Goal: Task Accomplishment & Management: Use online tool/utility

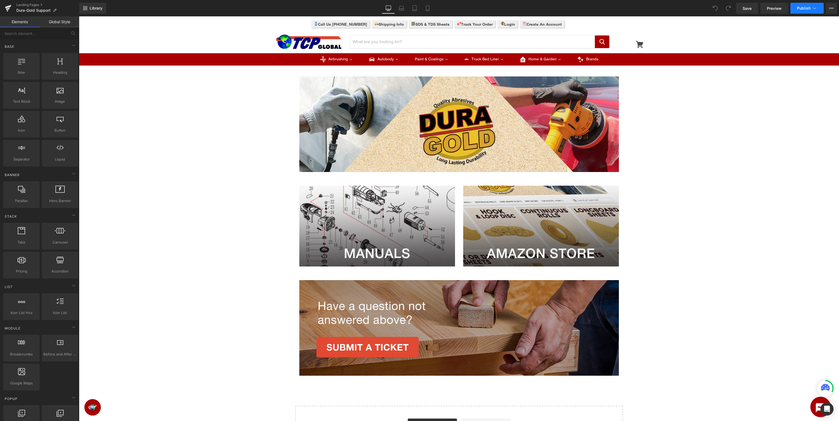
click at [805, 9] on span "Publish" at bounding box center [804, 8] width 14 height 4
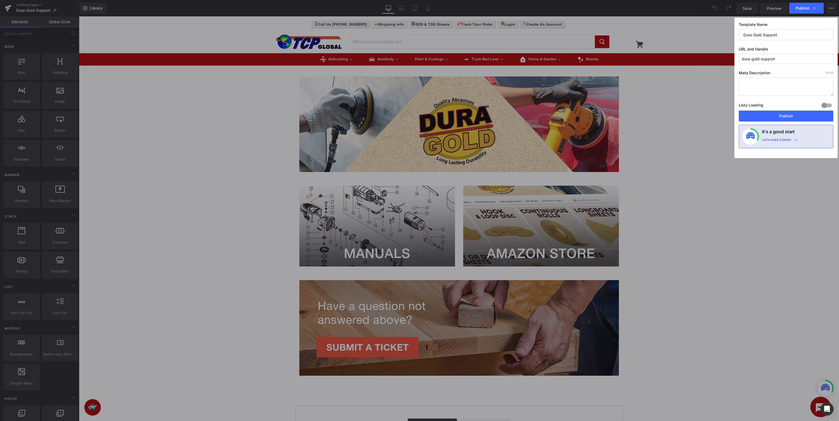
click at [754, 59] on input "dura-gold-support" at bounding box center [786, 59] width 95 height 10
drag, startPoint x: 754, startPoint y: 59, endPoint x: 690, endPoint y: 58, distance: 63.9
click at [739, 58] on input "dura-gold-support" at bounding box center [786, 59] width 95 height 10
type input "dur-support"
click at [763, 34] on input "Dura-Gold Support" at bounding box center [786, 34] width 95 height 11
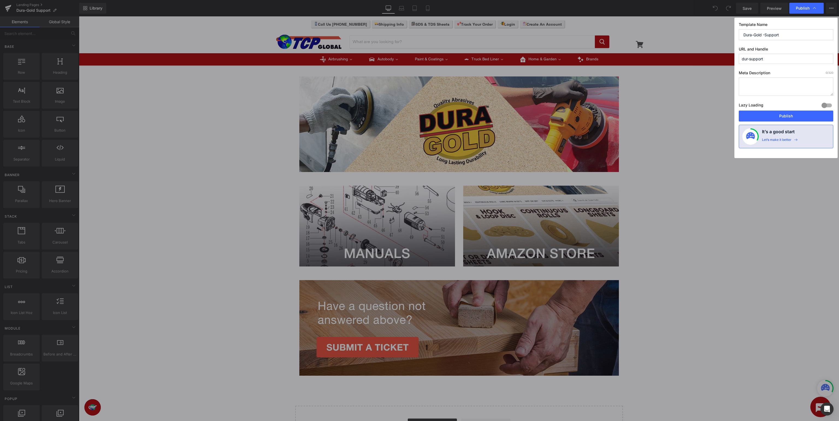
type input "Dura-Gold - Support"
click at [745, 34] on input "Dura-Gold - Support" at bounding box center [786, 34] width 95 height 11
click at [800, 34] on input "Dura-Gold - Support" at bounding box center [786, 34] width 95 height 11
click at [791, 116] on button "Publish" at bounding box center [786, 116] width 95 height 11
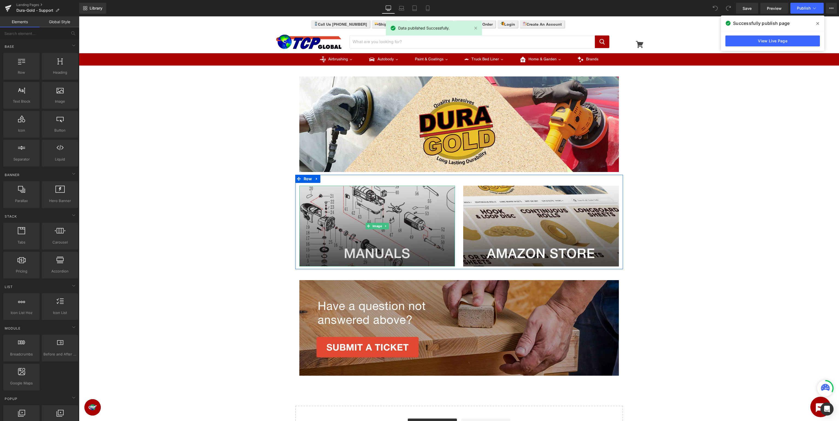
click at [378, 217] on img at bounding box center [377, 226] width 156 height 81
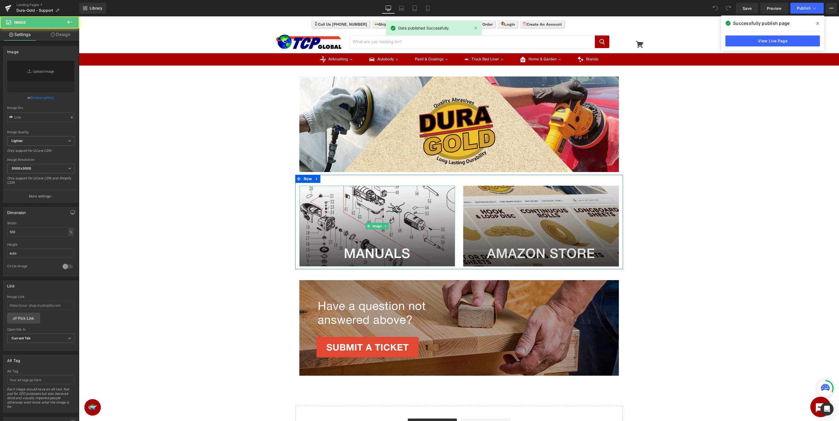
type input "https://ucarecdn.com/7eae78e4-760c-441e-a20f-374d900ba706/-/format/auto/-/previ…"
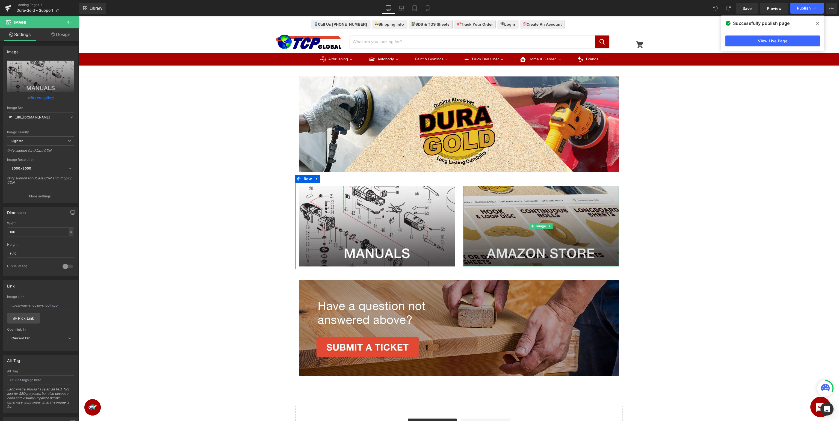
click at [512, 207] on img at bounding box center [541, 226] width 156 height 81
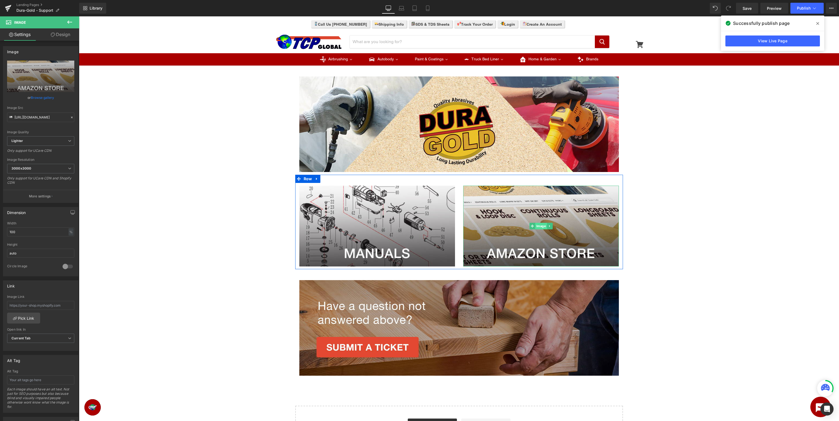
click at [541, 225] on span "Image" at bounding box center [541, 226] width 12 height 7
click at [54, 303] on input "text" at bounding box center [40, 305] width 67 height 9
type input "https://www.amazon.com/stores/page/DFA3703F-8074-4848-85EC-A31AC199B2D0?ingress…"
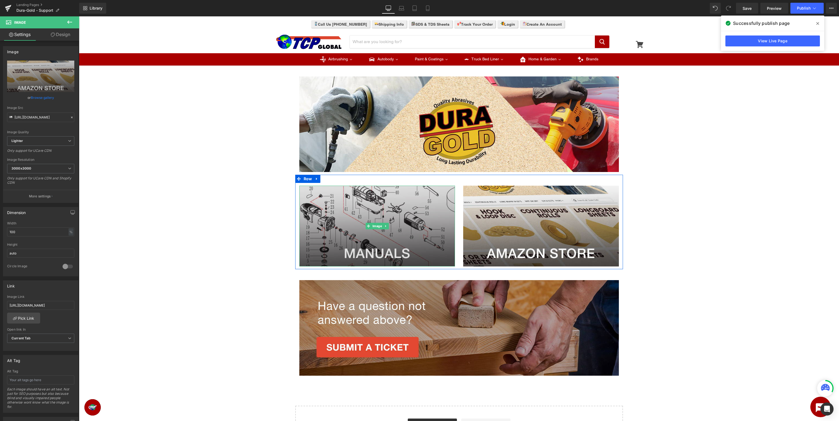
click at [369, 223] on img at bounding box center [377, 226] width 156 height 81
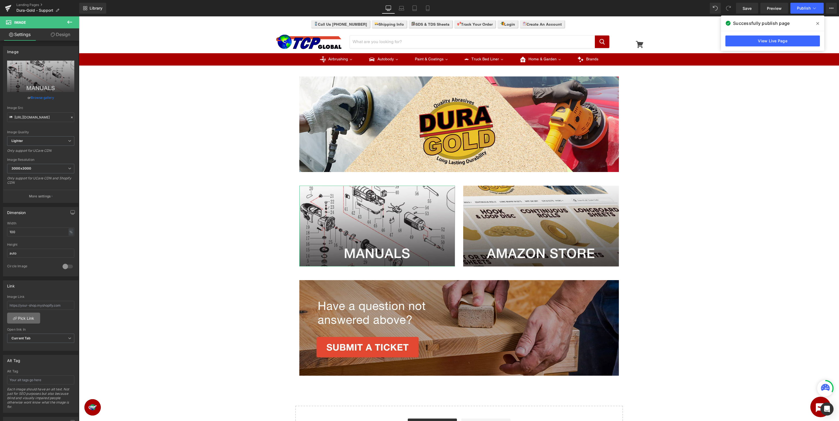
click at [30, 319] on link "Pick Link" at bounding box center [23, 318] width 33 height 11
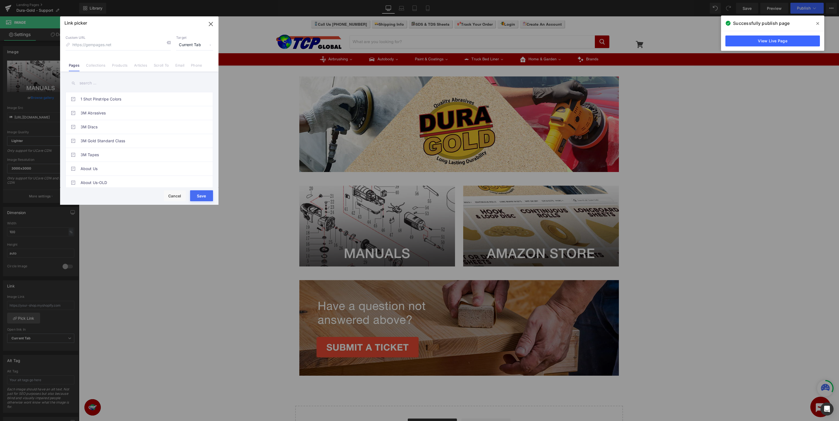
click at [116, 85] on input "text" at bounding box center [140, 83] width 148 height 12
type input "d"
type input "support"
click at [148, 116] on link "Dura-Gold Support - Manuals" at bounding box center [141, 113] width 120 height 14
type input "/pages/dura-gold-manuals"
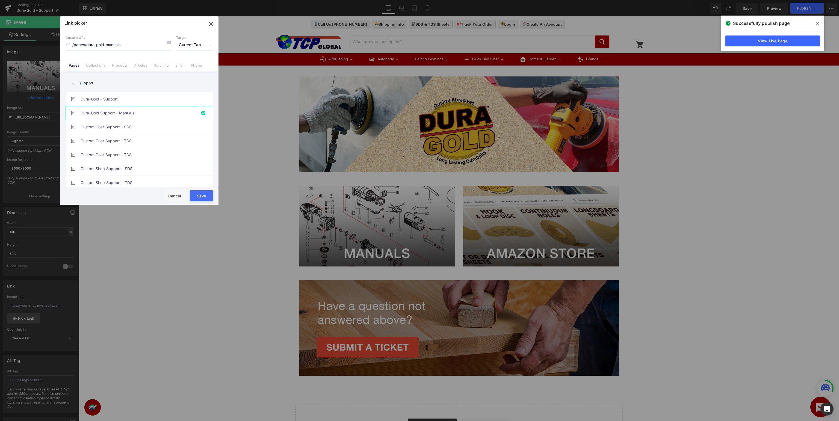
click at [199, 199] on button "Save" at bounding box center [201, 195] width 23 height 11
type input "/pages/dura-gold-manuals"
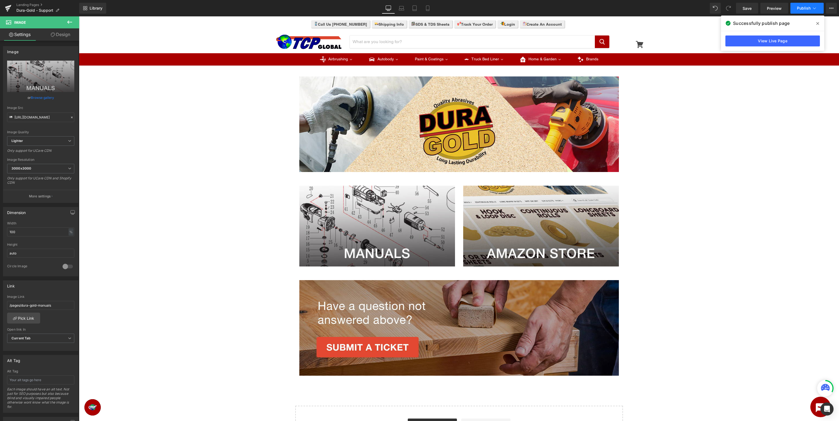
click at [801, 8] on span "Publish" at bounding box center [804, 8] width 14 height 4
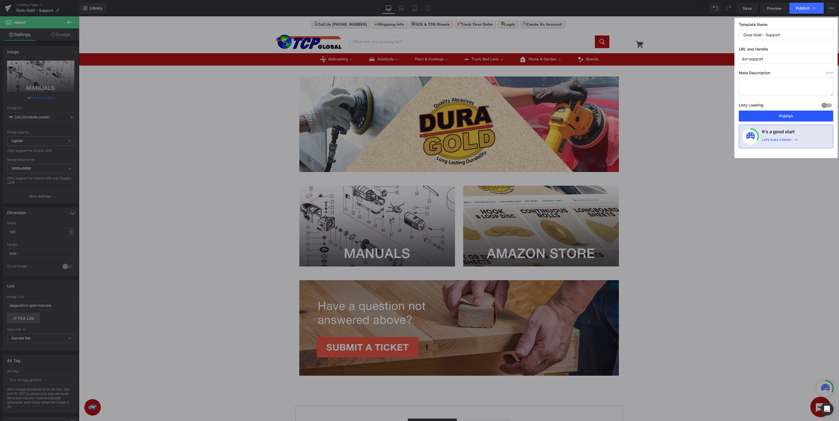
click at [783, 114] on button "Publish" at bounding box center [786, 116] width 95 height 11
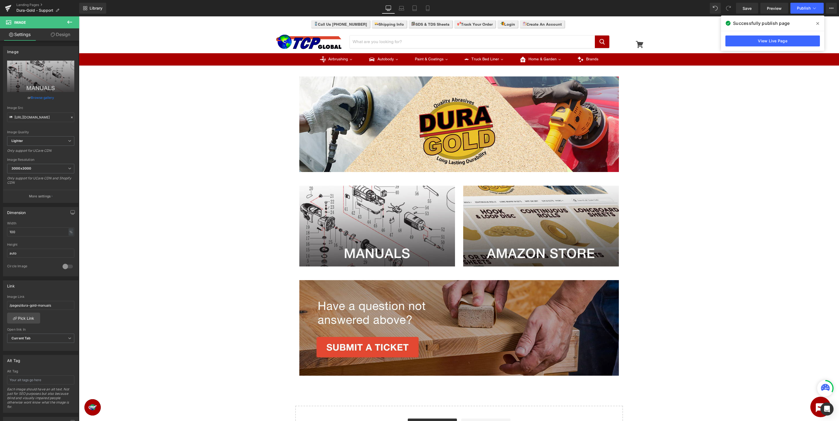
click at [702, 322] on div "Image Row Image Image Row Image Row Select your layout" at bounding box center [459, 258] width 760 height 385
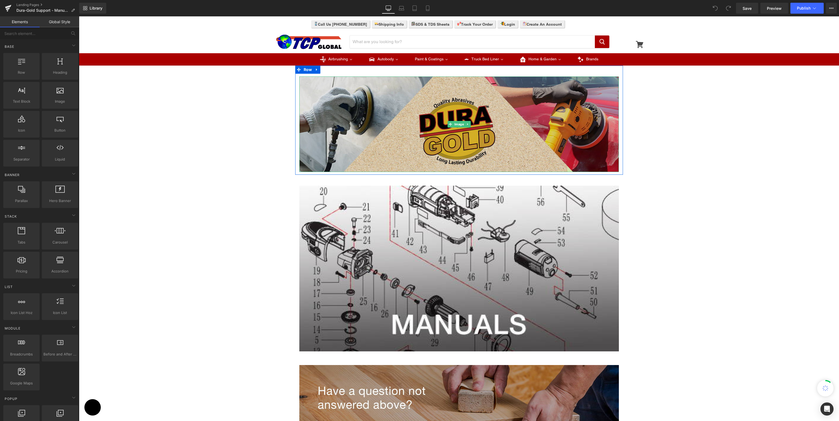
click at [484, 124] on img at bounding box center [459, 124] width 320 height 96
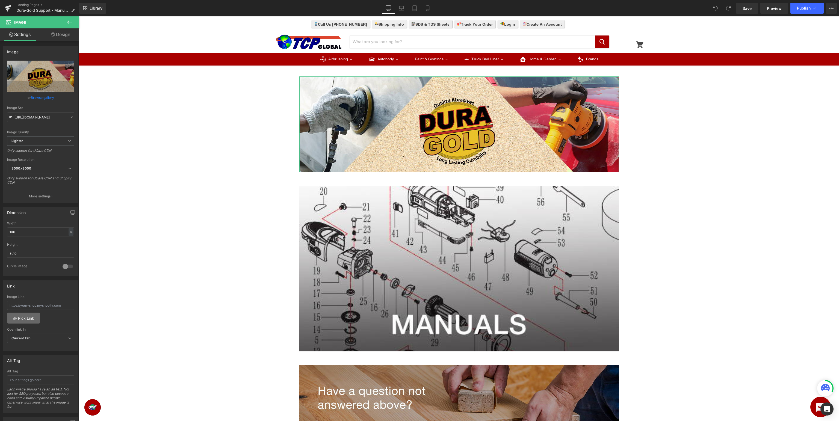
click at [25, 316] on link "Pick Link" at bounding box center [23, 318] width 33 height 11
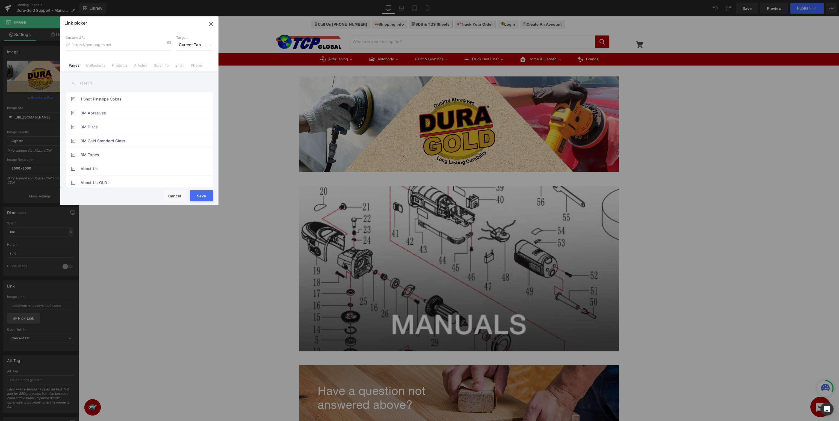
click at [165, 82] on input "text" at bounding box center [140, 83] width 148 height 12
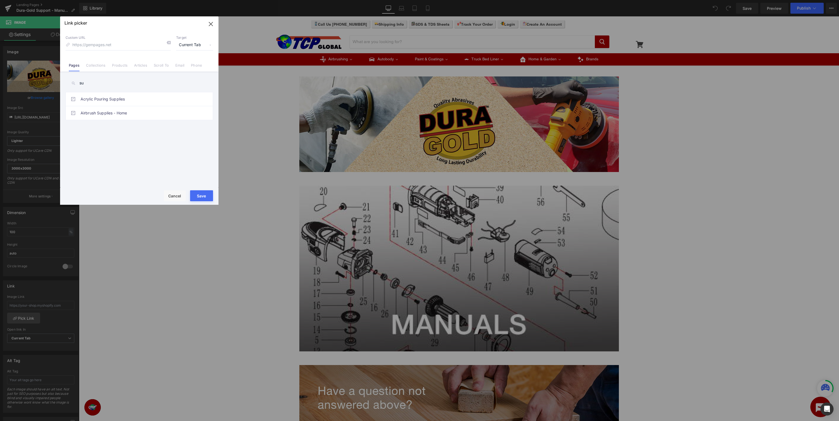
type input "s"
type input "dura"
click at [134, 116] on link "Dura-Gold - Support" at bounding box center [141, 113] width 120 height 14
type input "/pages/dur-support"
click at [207, 196] on button "Save" at bounding box center [201, 195] width 23 height 11
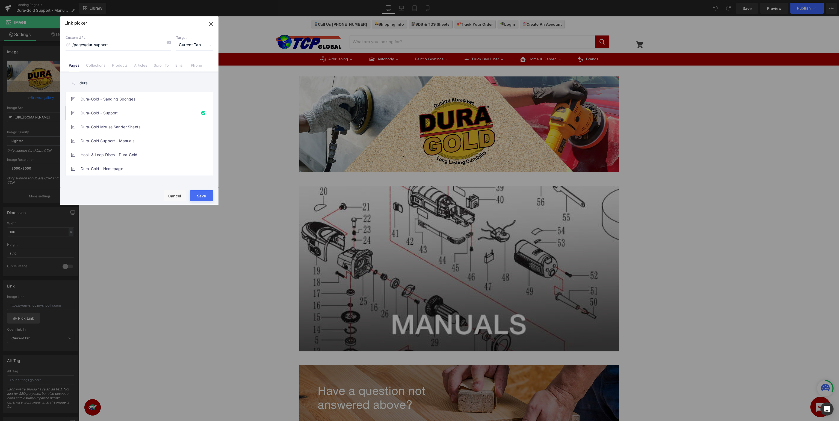
type input "/pages/dur-support"
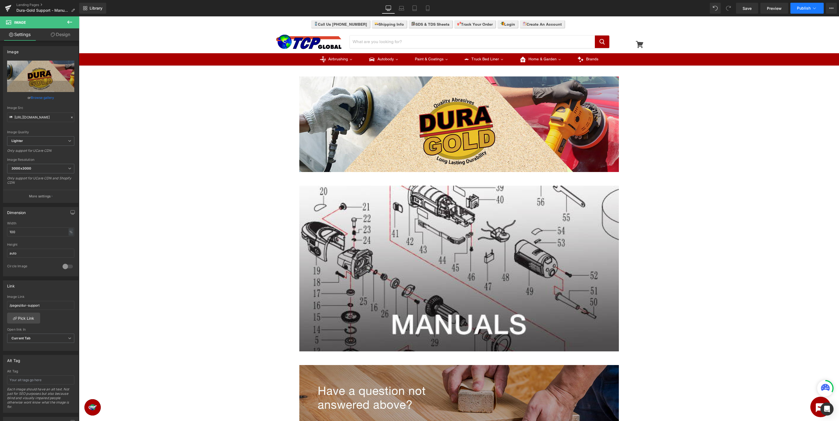
click at [806, 8] on span "Publish" at bounding box center [804, 8] width 14 height 4
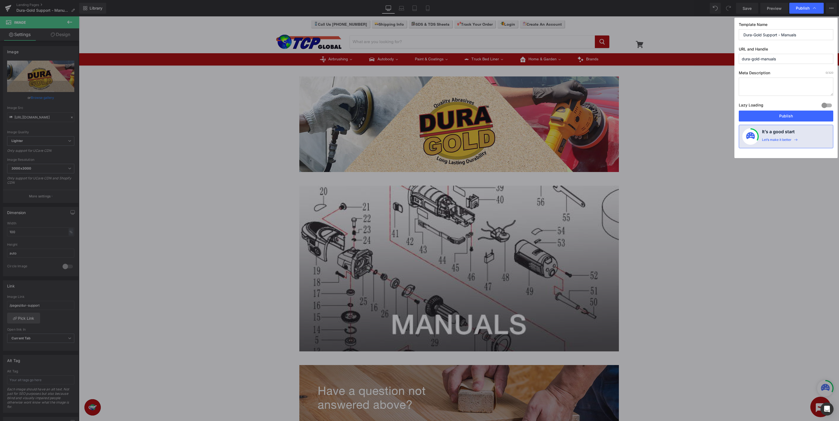
click at [757, 57] on input "dura-gold-manuals" at bounding box center [786, 59] width 95 height 10
drag, startPoint x: 757, startPoint y: 57, endPoint x: 709, endPoint y: 55, distance: 48.1
click at [739, 55] on input "dura-gold-manuals" at bounding box center [786, 59] width 95 height 10
type input "dur-support-manuals"
click at [780, 117] on button "Publish" at bounding box center [786, 116] width 95 height 11
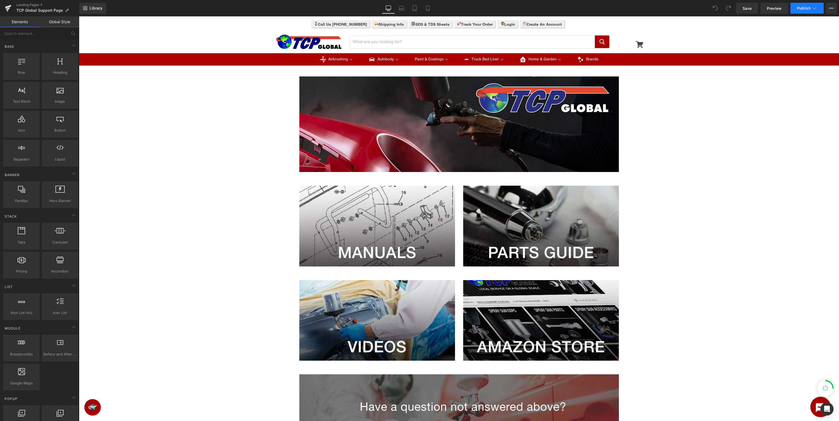
click at [810, 8] on span "Publish" at bounding box center [804, 8] width 14 height 4
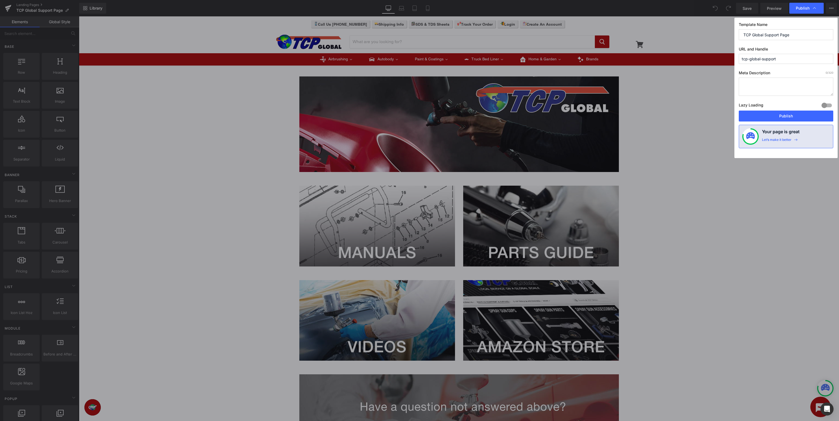
click at [765, 34] on input "TCP Global Support Page" at bounding box center [786, 34] width 95 height 11
click at [754, 59] on input "tcp-global-support" at bounding box center [786, 59] width 95 height 10
click at [782, 58] on input "tcp-support" at bounding box center [786, 59] width 95 height 10
type input "tcp-support"
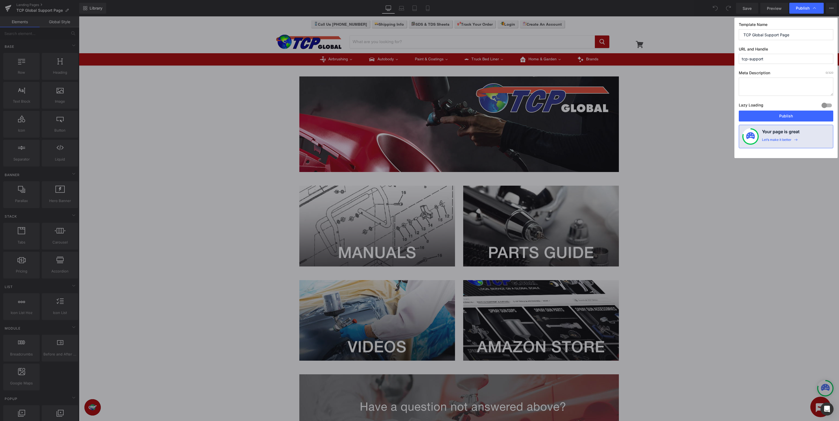
click at [790, 34] on input "TCP Global Support Page" at bounding box center [786, 34] width 95 height 11
type input "TCP Global Support"
click at [779, 116] on button "Publish" at bounding box center [786, 116] width 95 height 11
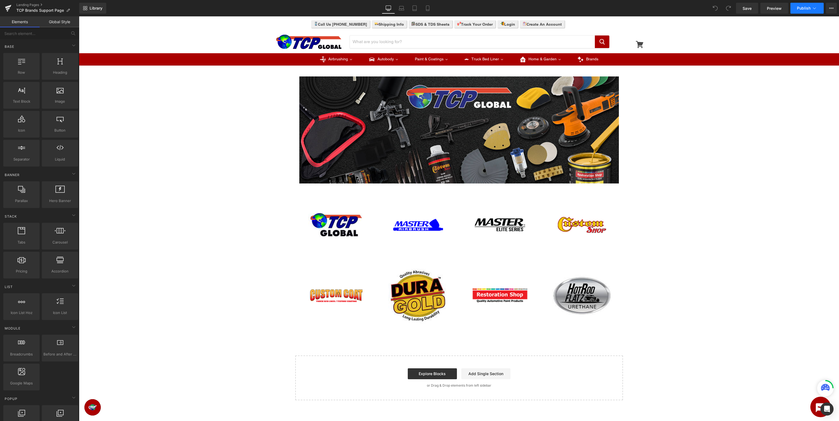
click at [804, 9] on span "Publish" at bounding box center [804, 8] width 14 height 4
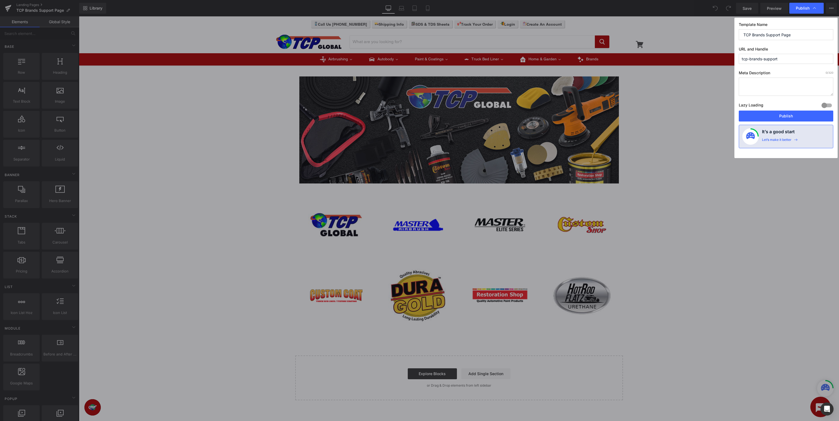
click at [791, 32] on input "TCP Brands Support Page" at bounding box center [786, 34] width 95 height 11
type input "TCP Brands Support"
click at [742, 36] on input "TCP Brands Support" at bounding box center [786, 34] width 95 height 11
click at [778, 114] on button "Publish" at bounding box center [786, 116] width 95 height 11
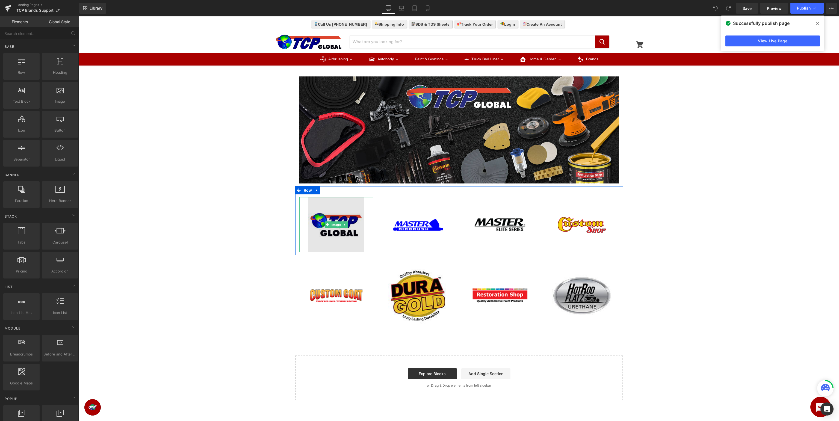
click at [322, 228] on img at bounding box center [335, 224] width 55 height 55
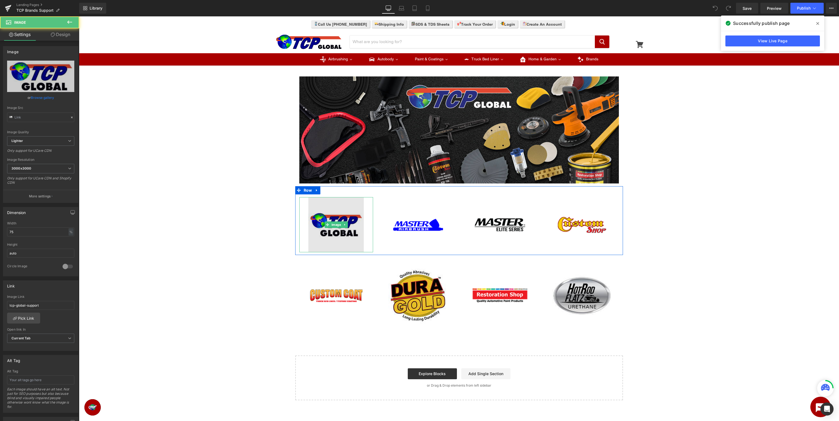
type input "https://ucarecdn.com/36189038-4ef8-4e5e-8673-12c0ca46939e/-/format/auto/-/previ…"
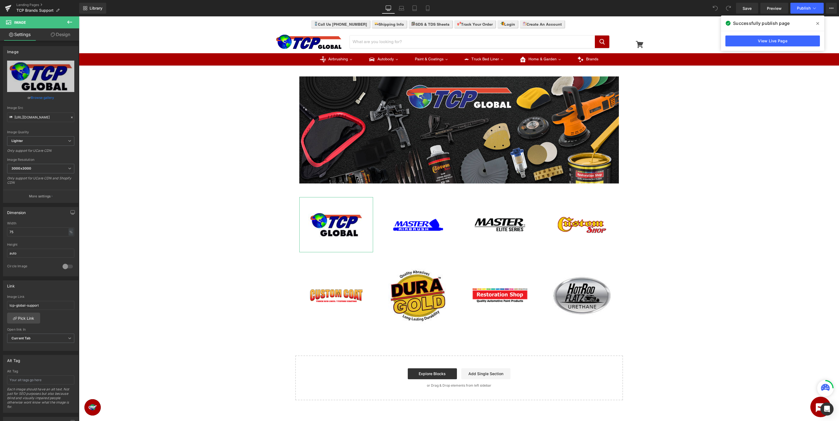
click at [29, 324] on div "tcp-global-support Image Link tcp-global-support Pick Link Current Tab New Tab …" at bounding box center [40, 323] width 75 height 56
click at [29, 320] on link "Pick Link" at bounding box center [23, 318] width 33 height 11
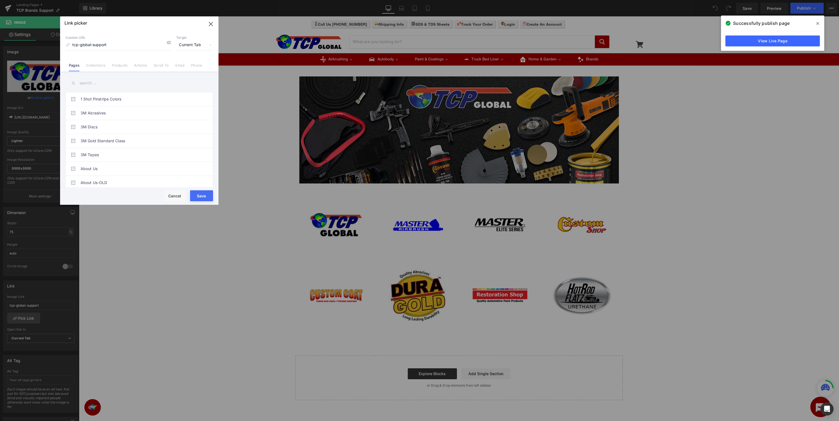
click at [114, 88] on input "text" at bounding box center [140, 83] width 148 height 12
type input "tcp"
click at [96, 127] on link "TCP Global Support" at bounding box center [141, 127] width 120 height 14
type input "/pages/tcp-support"
click at [207, 198] on button "Save" at bounding box center [201, 195] width 23 height 11
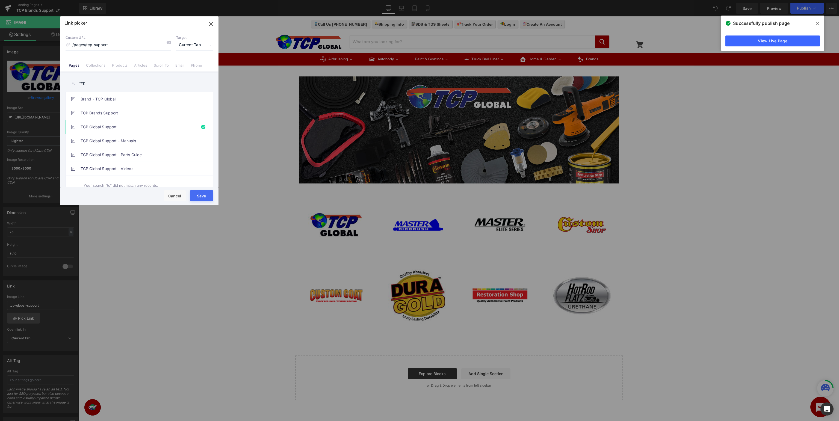
type input "/pages/tcp-support"
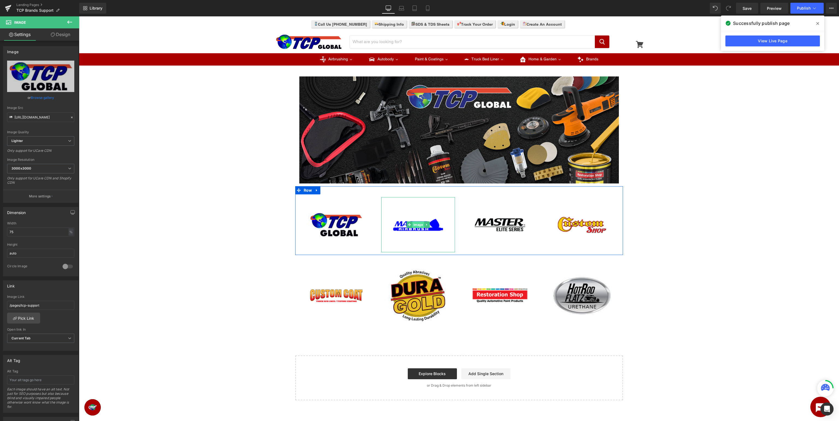
click at [417, 225] on span "Image" at bounding box center [418, 225] width 12 height 7
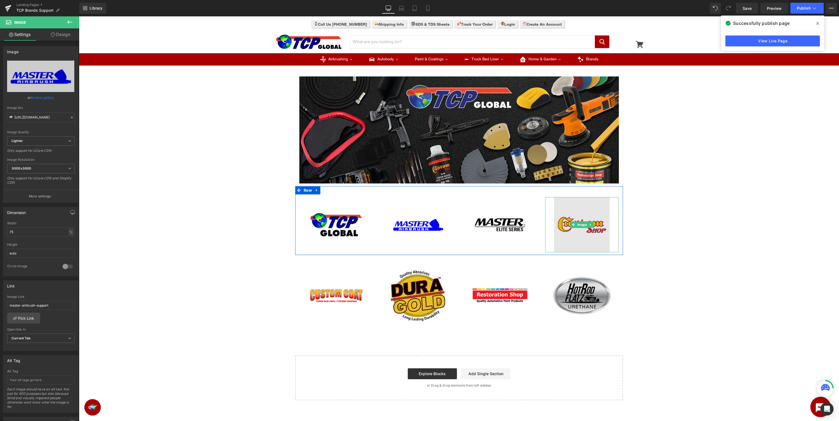
click at [581, 243] on img at bounding box center [581, 224] width 55 height 55
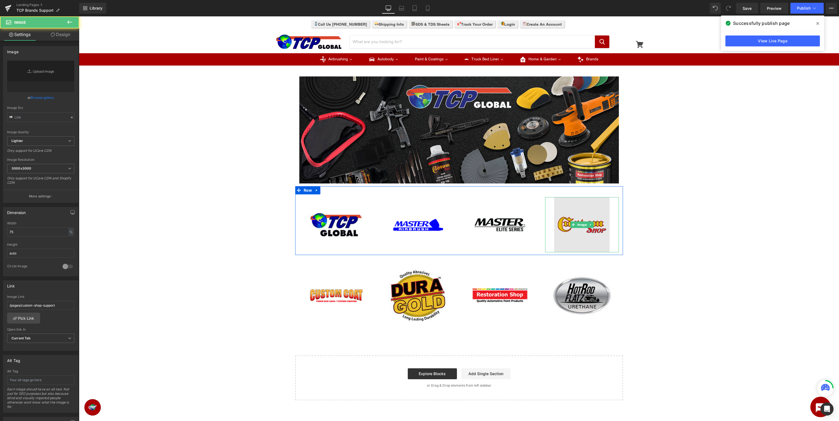
type input "https://ucarecdn.com/9a9fe45e-2a20-4a44-93d8-a423c37fe098/-/format/auto/-/previ…"
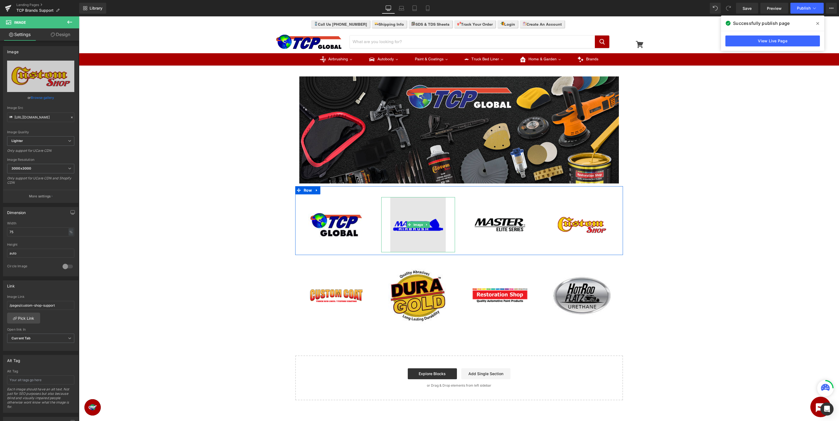
click at [408, 232] on img at bounding box center [417, 224] width 55 height 55
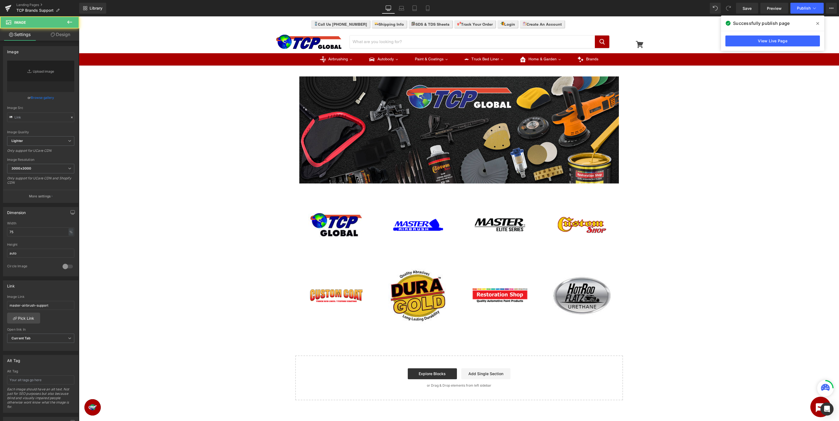
type input "https://ucarecdn.com/1593b855-0ede-4ca8-8059-a843cb992443/-/format/auto/-/previ…"
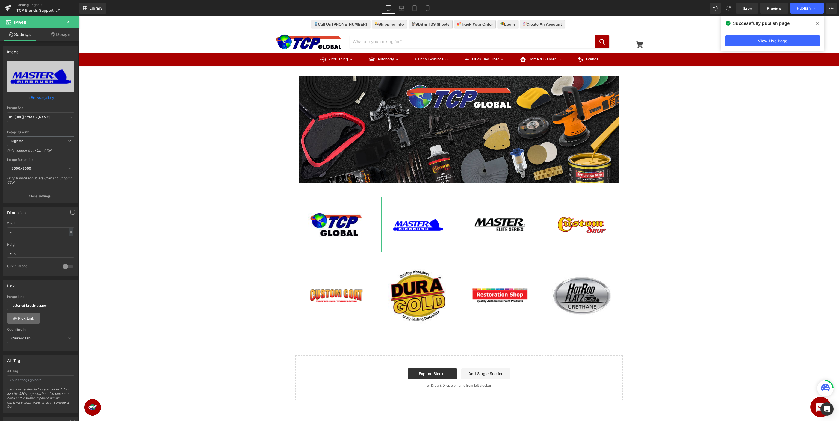
click at [21, 323] on link "Pick Link" at bounding box center [23, 318] width 33 height 11
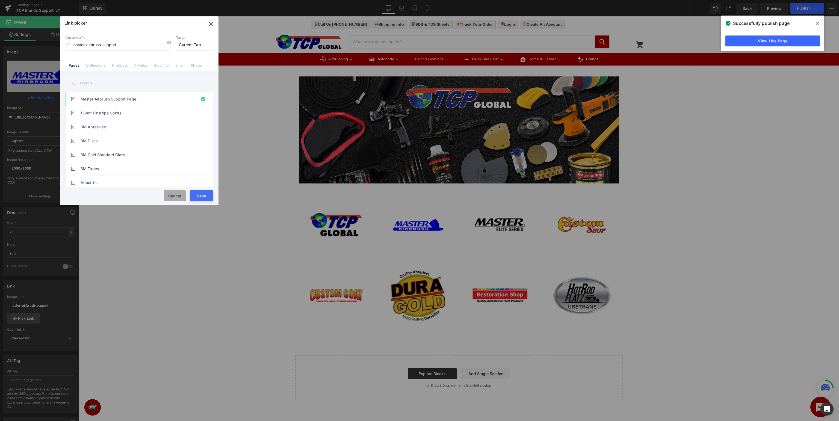
click at [175, 198] on button "Cancel" at bounding box center [175, 195] width 22 height 11
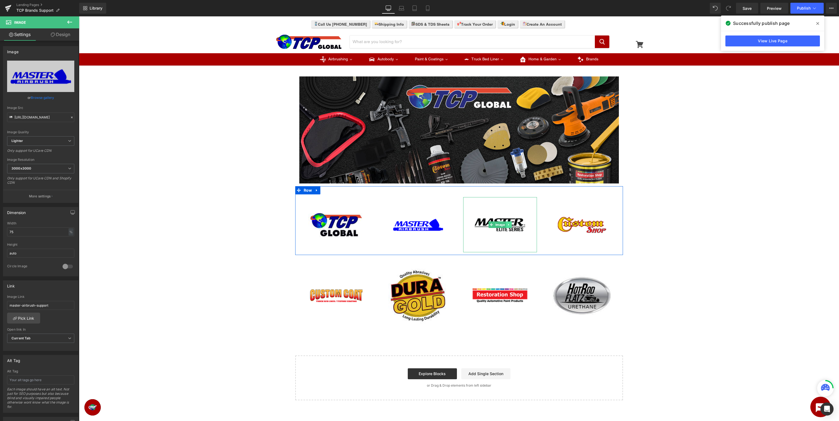
click at [506, 225] on link at bounding box center [509, 225] width 6 height 7
click at [18, 318] on link "Pick Link" at bounding box center [23, 318] width 33 height 11
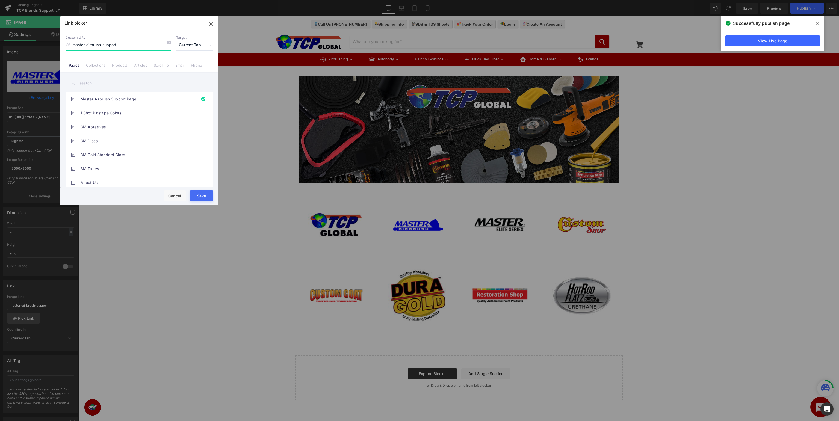
click at [214, 24] on icon "button" at bounding box center [211, 24] width 9 height 9
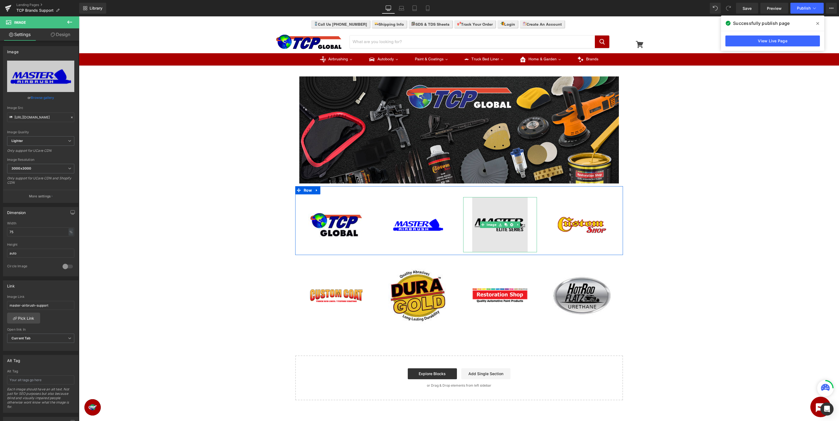
click at [495, 235] on img at bounding box center [499, 224] width 55 height 55
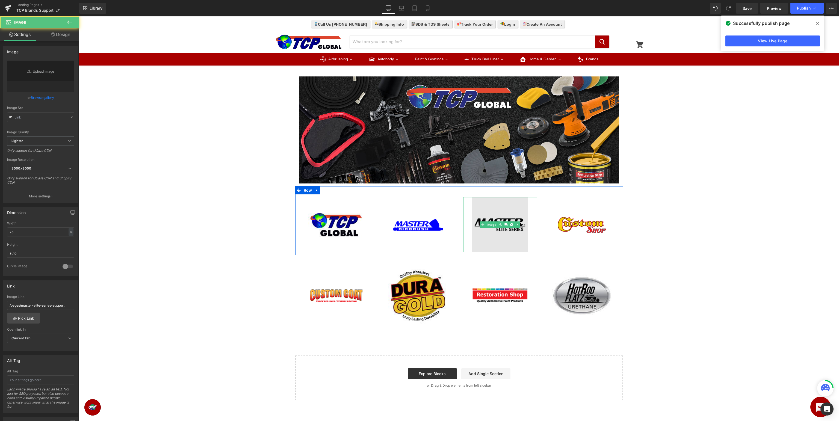
type input "https://ucarecdn.com/9b365677-0b76-4e84-a306-b28979098ef5/-/format/auto/-/previ…"
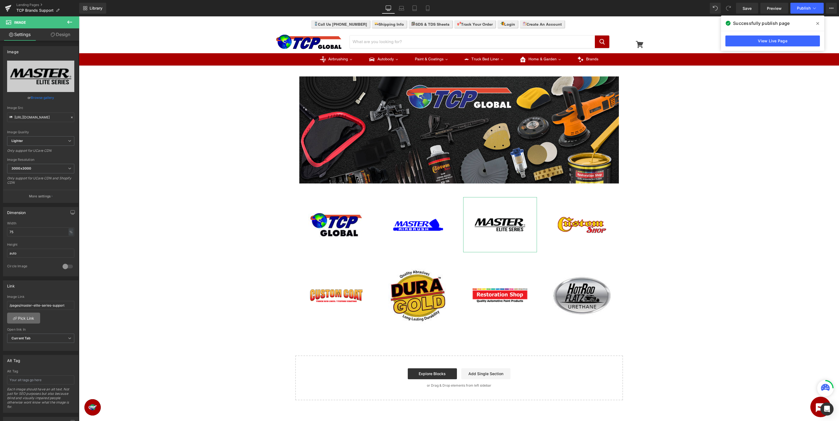
click at [23, 315] on link "Pick Link" at bounding box center [23, 318] width 33 height 11
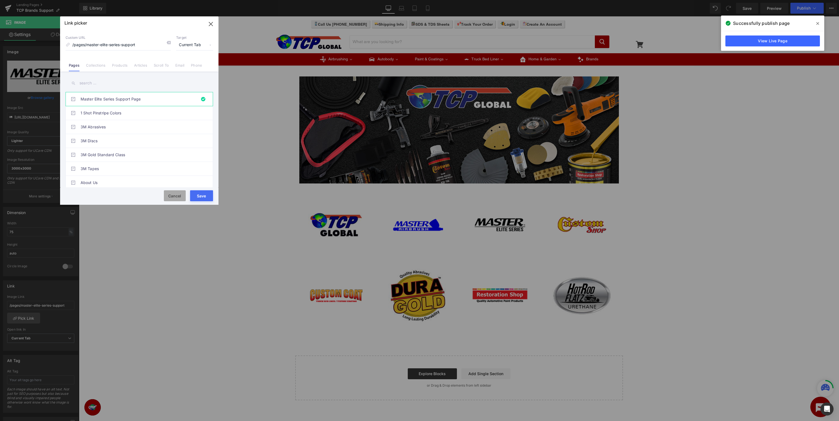
click at [176, 196] on button "Cancel" at bounding box center [175, 195] width 22 height 11
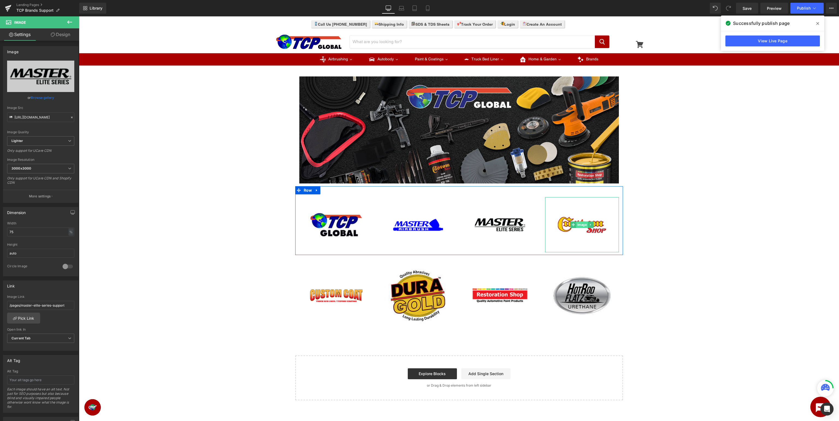
click at [579, 228] on span "Image" at bounding box center [582, 225] width 12 height 7
click at [26, 319] on link "Pick Link" at bounding box center [23, 318] width 33 height 11
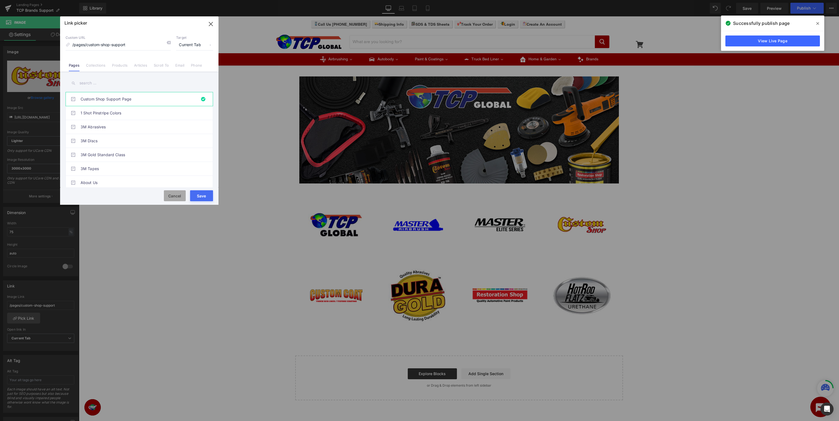
click at [170, 200] on button "Cancel" at bounding box center [175, 195] width 22 height 11
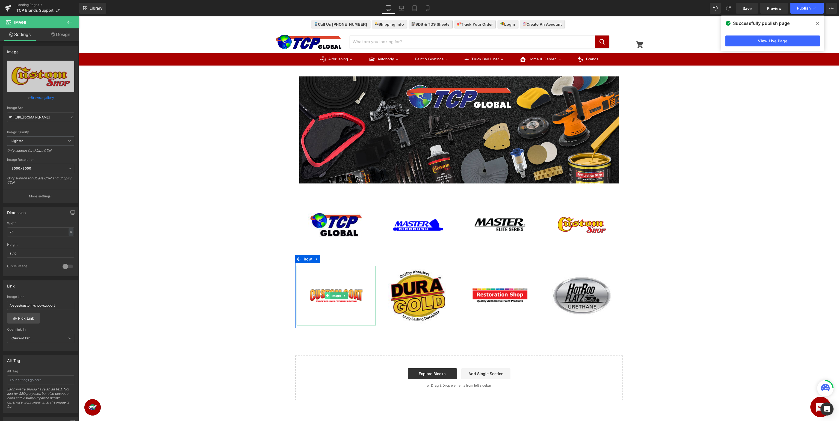
click at [326, 299] on span at bounding box center [328, 296] width 6 height 7
click at [33, 316] on link "Pick Link" at bounding box center [23, 318] width 33 height 11
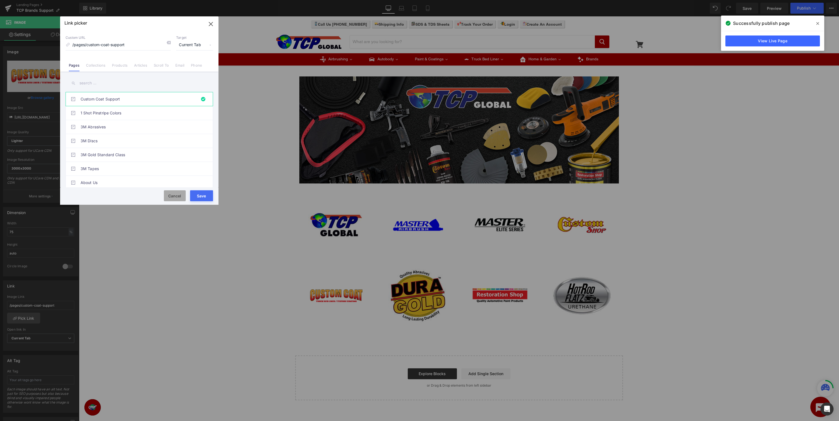
click at [176, 198] on button "Cancel" at bounding box center [175, 195] width 22 height 11
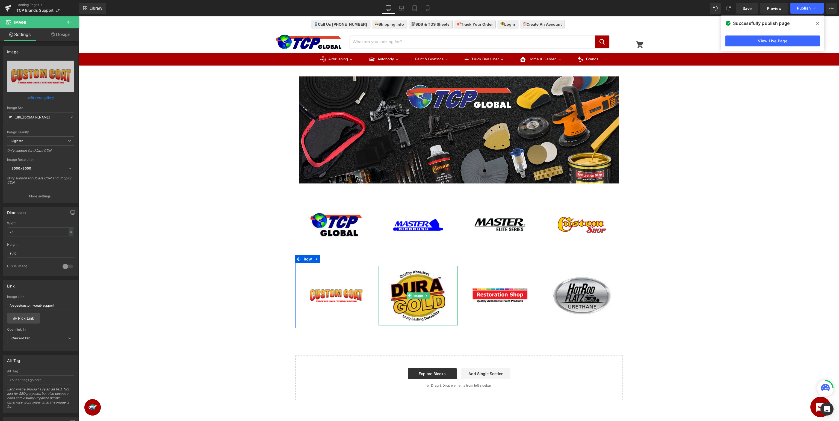
click at [411, 293] on span at bounding box center [409, 296] width 6 height 7
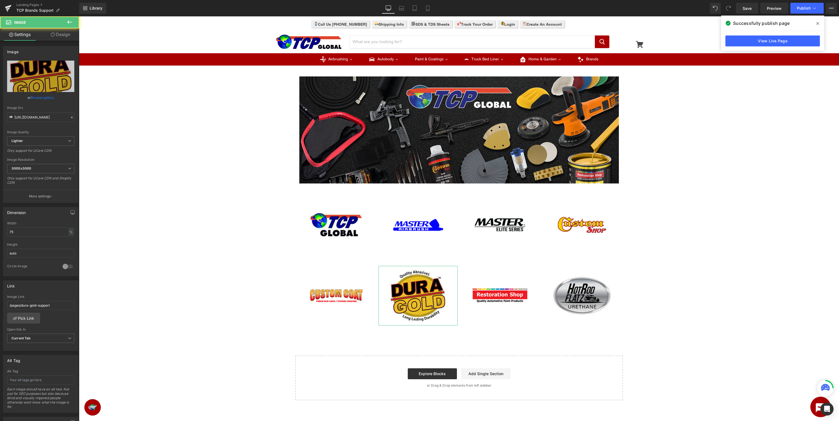
click at [19, 325] on div "/pages/dura-gold-support Image Link /pages/dura-gold-support Pick Link Current …" at bounding box center [40, 323] width 75 height 56
click at [20, 319] on link "Pick Link" at bounding box center [23, 318] width 33 height 11
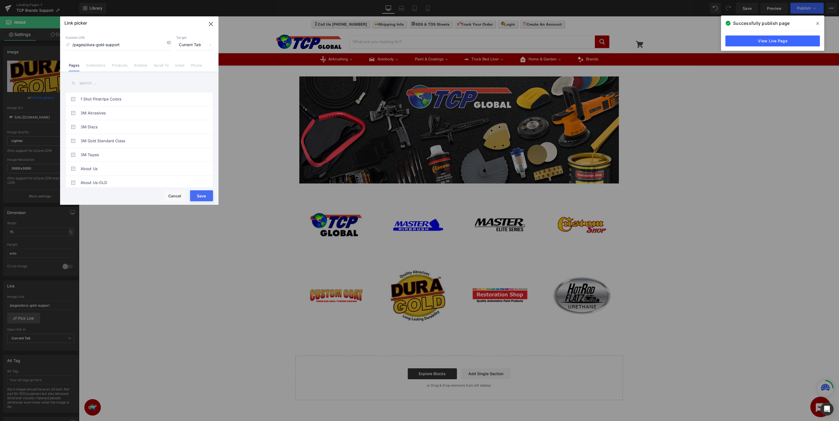
click at [139, 84] on input "text" at bounding box center [140, 83] width 148 height 12
drag, startPoint x: 128, startPoint y: 84, endPoint x: 0, endPoint y: 84, distance: 127.8
click at [66, 84] on input "dura-gold support" at bounding box center [140, 83] width 148 height 12
type input "dura"
click at [175, 196] on button "Cancel" at bounding box center [175, 195] width 22 height 11
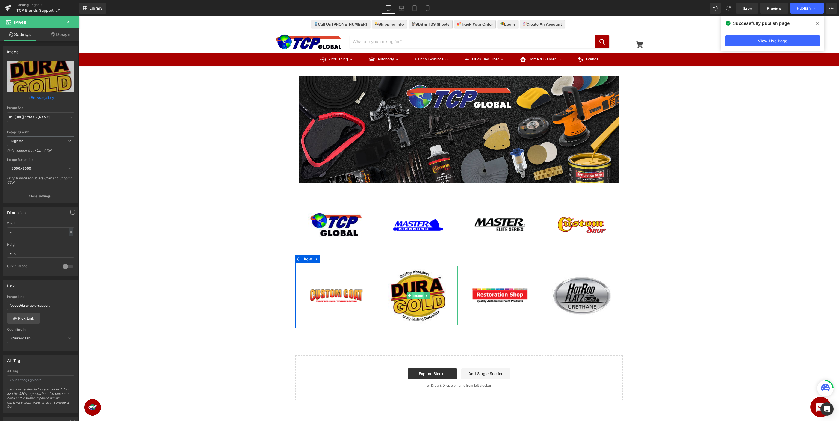
click at [419, 297] on span "Image" at bounding box center [418, 296] width 12 height 7
click at [26, 318] on link "Pick Link" at bounding box center [23, 318] width 33 height 11
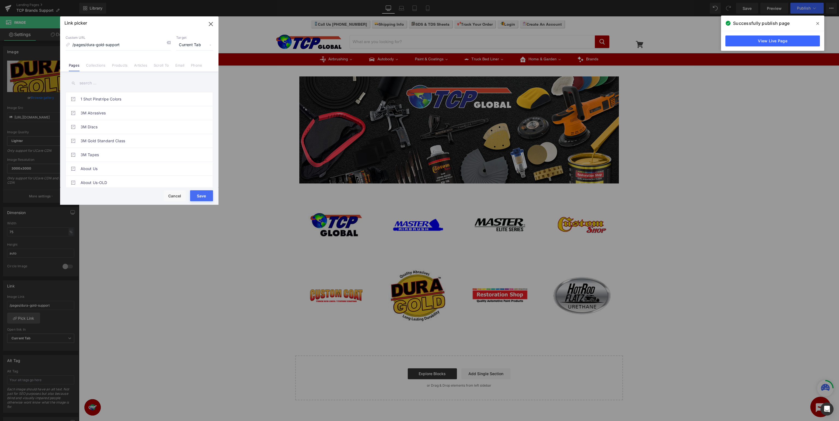
click at [129, 83] on input "text" at bounding box center [140, 83] width 148 height 12
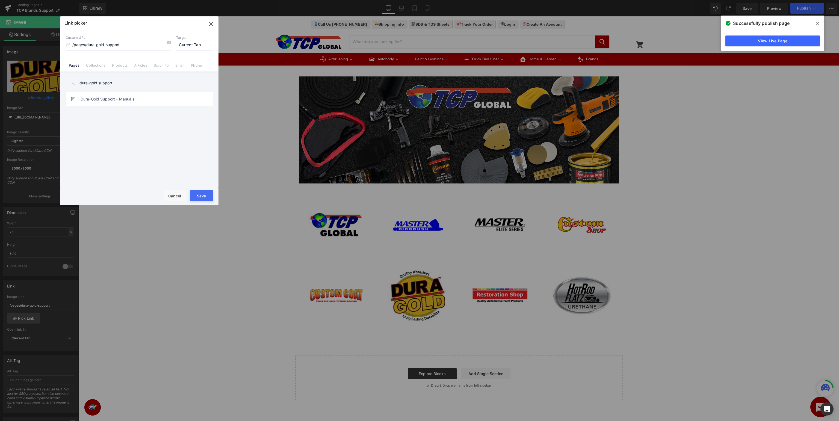
click at [126, 84] on input "dura-gold support" at bounding box center [140, 83] width 148 height 12
click at [125, 117] on div "1 Shot Pinstripe Colors 3M Abrasives 3M Discs 3M Gold Standard Class 3M Tapes A…" at bounding box center [140, 139] width 148 height 95
click at [154, 84] on input "dura-gold support" at bounding box center [140, 83] width 148 height 12
type input "dura-gold"
click at [116, 127] on link "Dura-Gold - Support" at bounding box center [141, 127] width 120 height 14
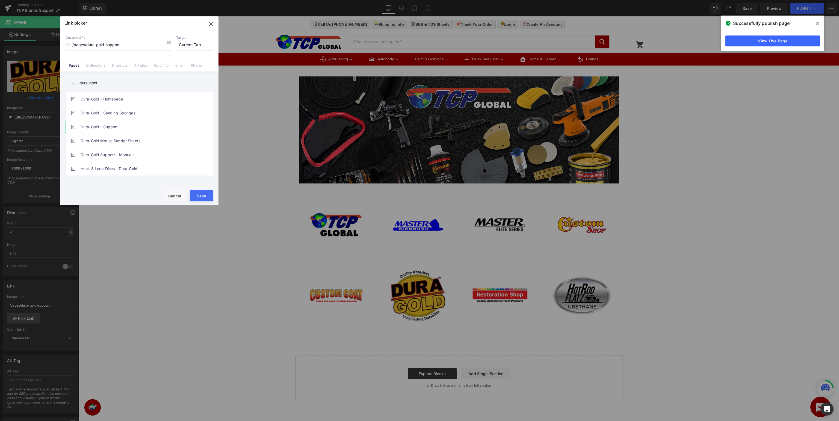
type input "/pages/dur-support"
click at [202, 195] on button "Save" at bounding box center [201, 195] width 23 height 11
type input "/pages/dur-support"
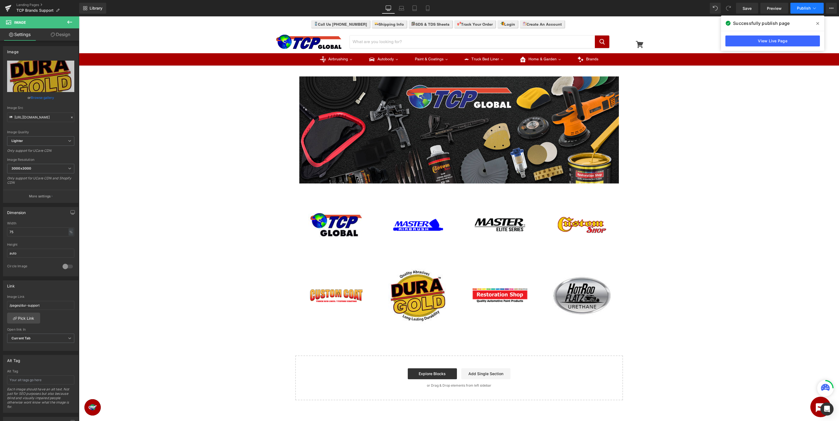
click at [814, 10] on icon at bounding box center [814, 7] width 5 height 5
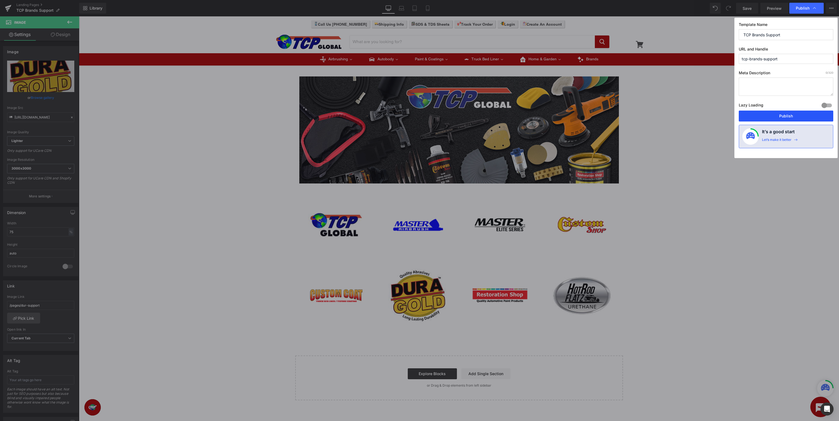
click at [792, 115] on button "Publish" at bounding box center [786, 116] width 95 height 11
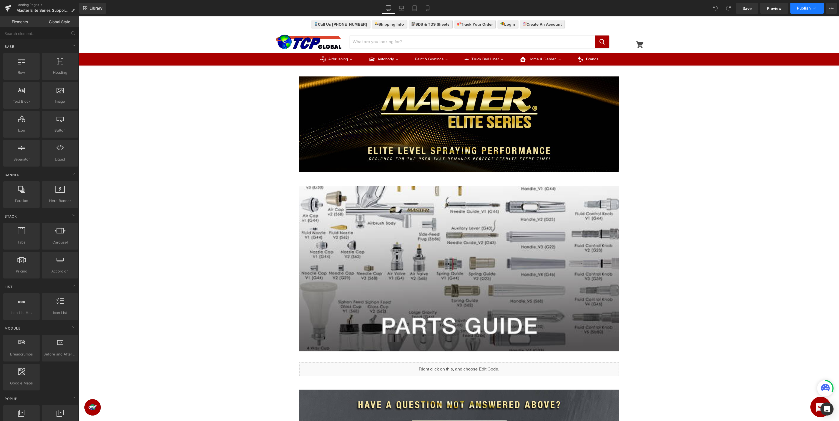
click at [804, 10] on span "Publish" at bounding box center [804, 8] width 14 height 4
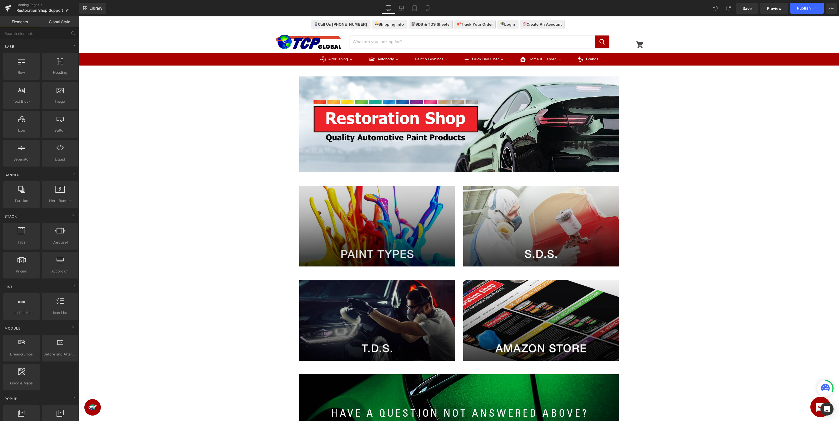
click at [367, 207] on img at bounding box center [377, 226] width 156 height 81
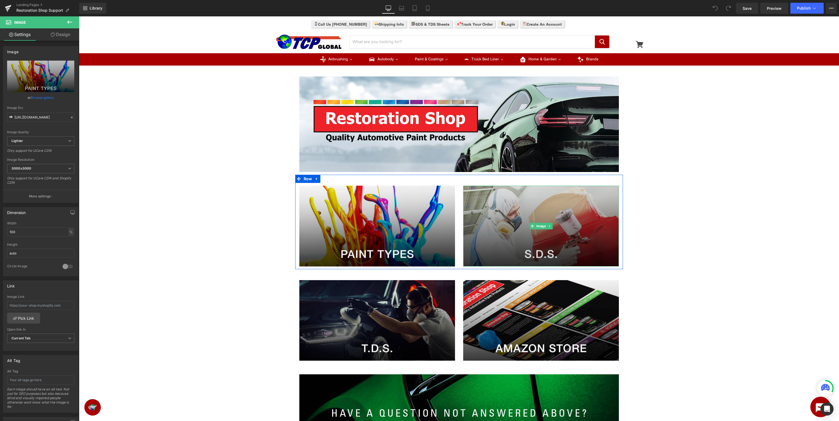
click at [508, 212] on img at bounding box center [541, 226] width 156 height 81
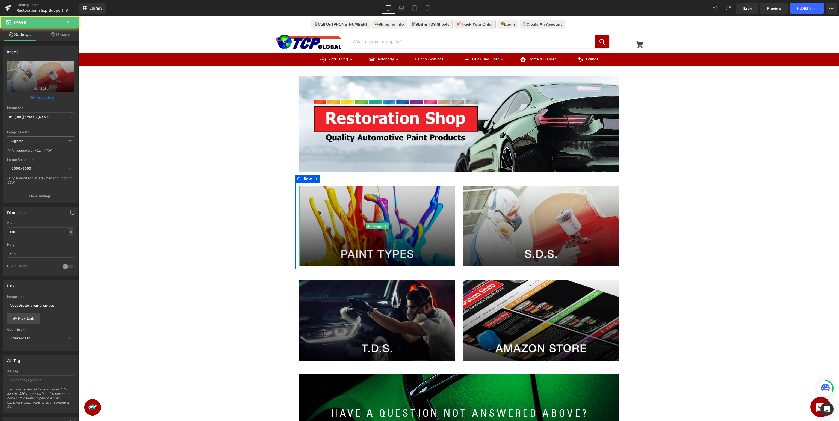
click at [363, 210] on img at bounding box center [377, 226] width 156 height 81
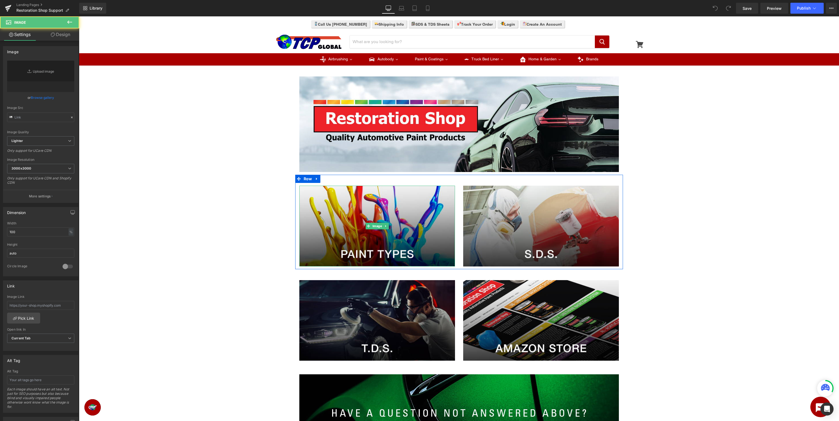
type input "https://ucarecdn.com/e16d2440-937c-46d0-83f7-01b7b1e3a49a/-/format/auto/-/previ…"
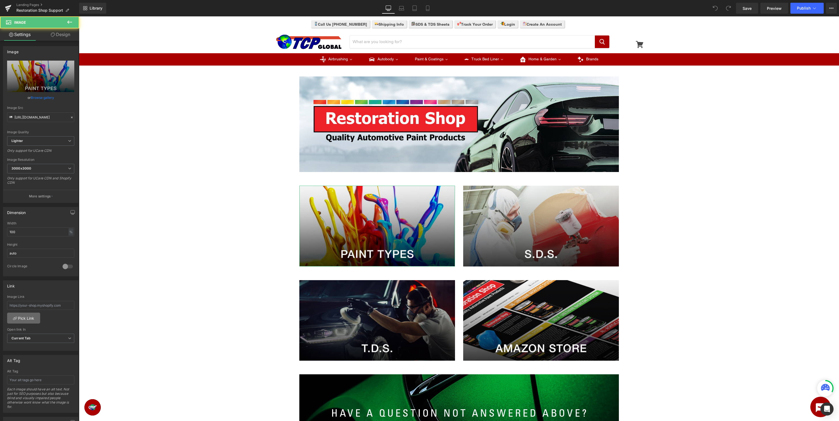
click at [30, 319] on link "Pick Link" at bounding box center [23, 318] width 33 height 11
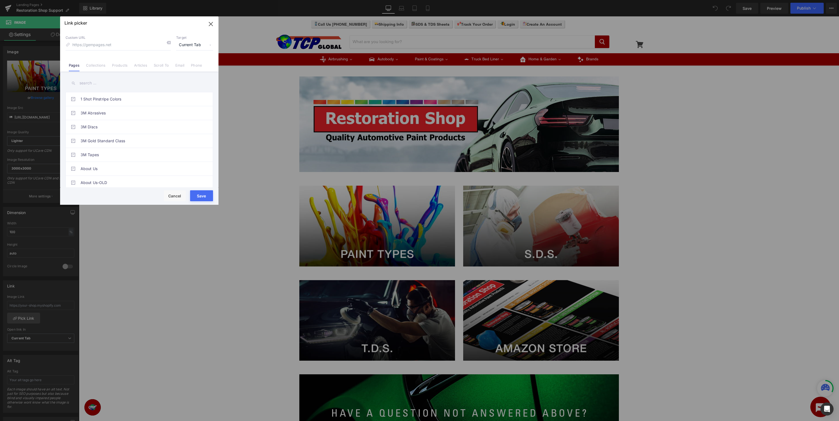
click at [114, 86] on input "text" at bounding box center [140, 83] width 148 height 12
type input "paint types"
click at [160, 115] on link "Restoration Shop Support - Paint Types" at bounding box center [141, 118] width 120 height 14
type input "/pages/restoration-shop-paint-types"
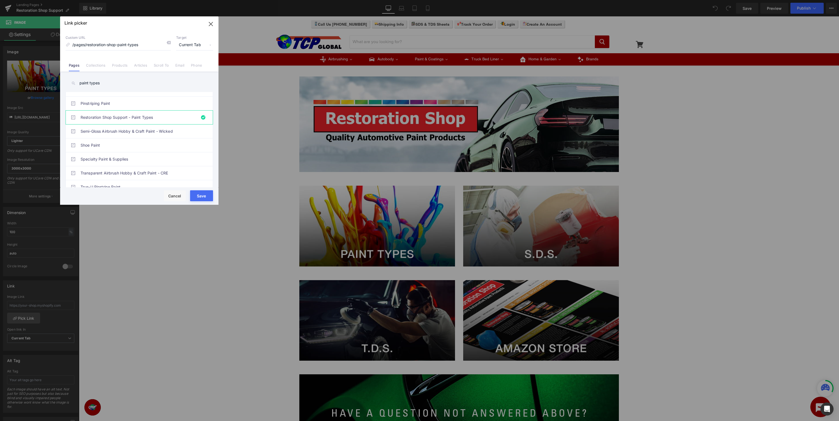
click at [204, 198] on button "Save" at bounding box center [201, 195] width 23 height 11
type input "/pages/restoration-shop-paint-types"
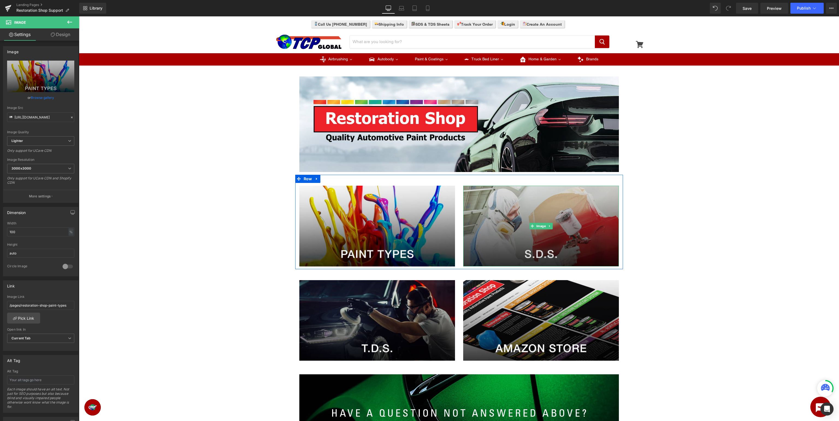
click at [506, 216] on img at bounding box center [541, 226] width 156 height 81
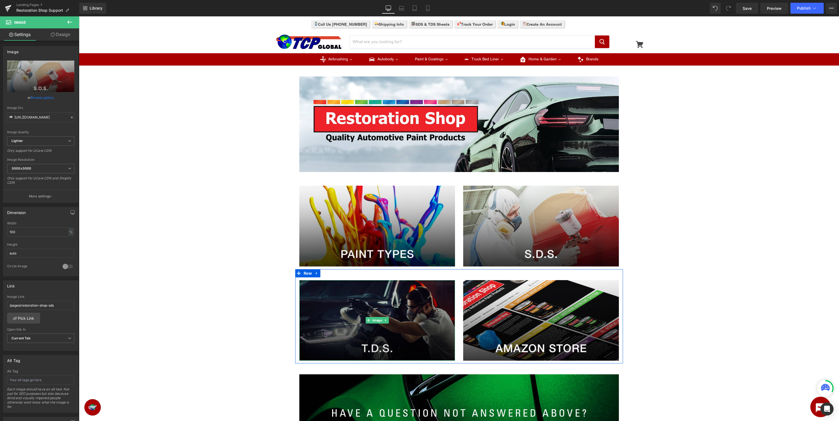
click at [375, 304] on img at bounding box center [377, 320] width 156 height 81
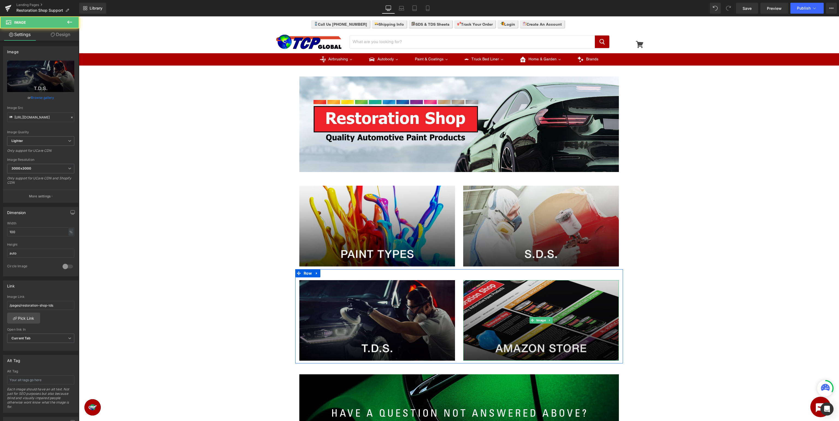
click at [523, 303] on img at bounding box center [541, 320] width 156 height 81
type input "https://ucarecdn.com/094a68da-f743-487d-b5a6-a0b64a6de572/-/format/auto/-/previ…"
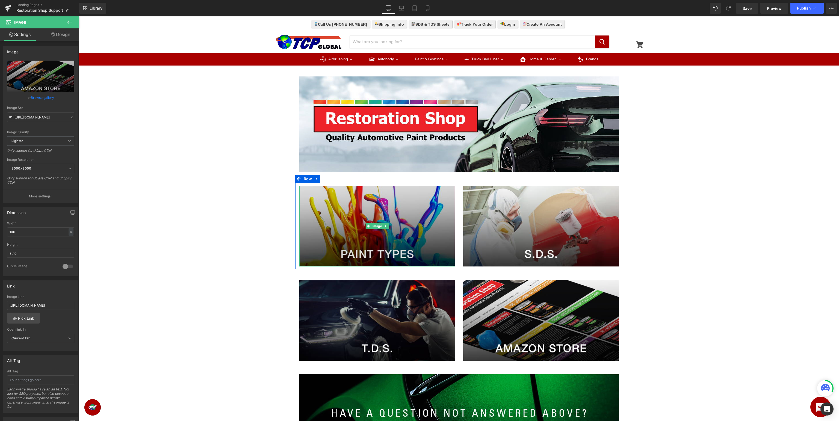
click at [351, 235] on img at bounding box center [377, 226] width 156 height 81
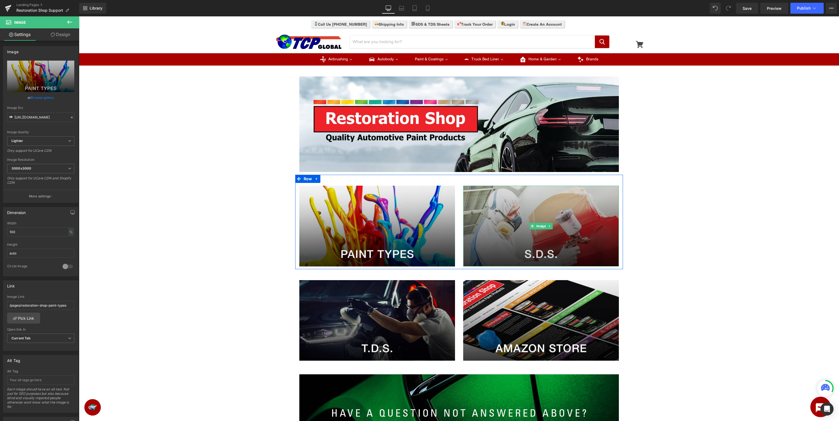
click at [524, 237] on img at bounding box center [541, 226] width 156 height 81
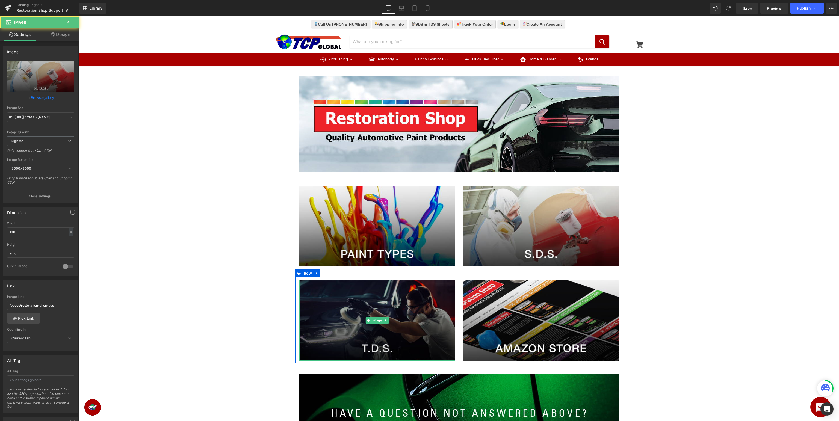
click at [370, 311] on img at bounding box center [377, 320] width 156 height 81
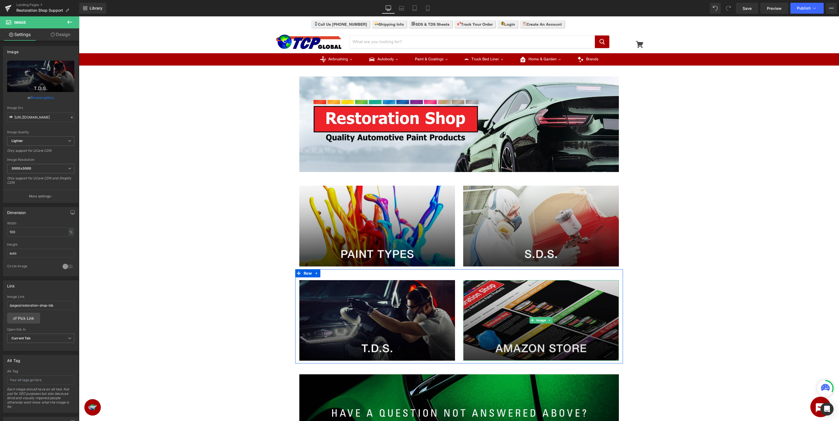
click at [518, 296] on img at bounding box center [541, 320] width 156 height 81
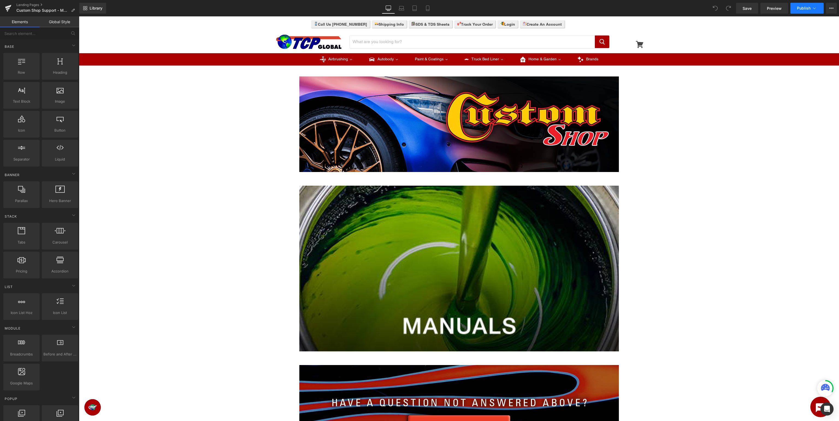
click at [812, 6] on button "Publish" at bounding box center [807, 8] width 33 height 11
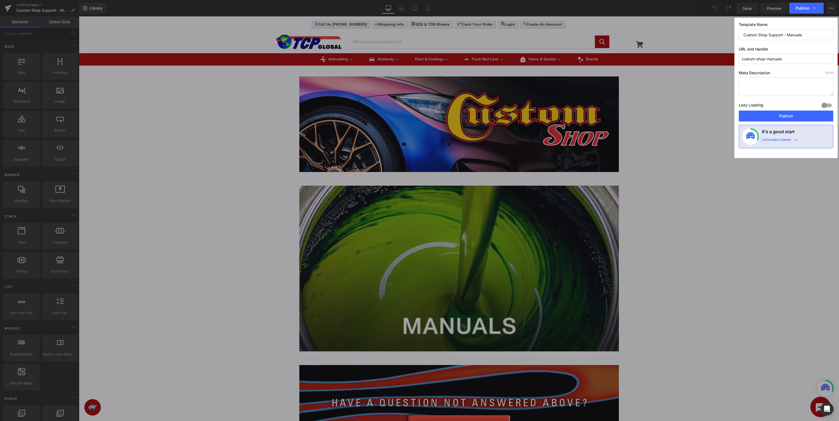
click at [763, 57] on input "custom-shop-manuals" at bounding box center [786, 59] width 95 height 10
drag, startPoint x: 763, startPoint y: 57, endPoint x: 674, endPoint y: 54, distance: 88.8
click at [739, 54] on input "custom-shop-manuals" at bounding box center [786, 59] width 95 height 10
type input "cus-manuals"
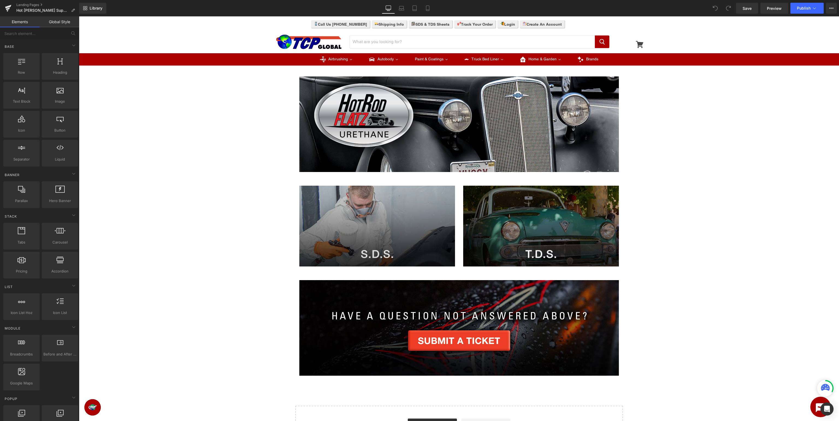
click at [373, 216] on img at bounding box center [377, 226] width 156 height 81
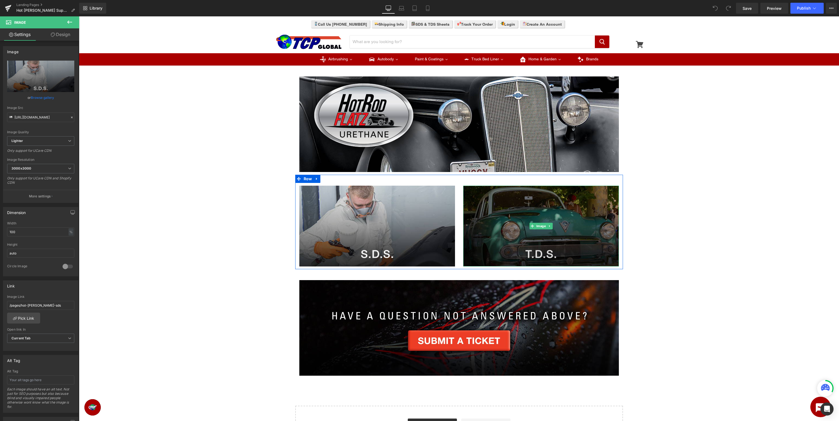
click at [535, 212] on img at bounding box center [541, 226] width 156 height 81
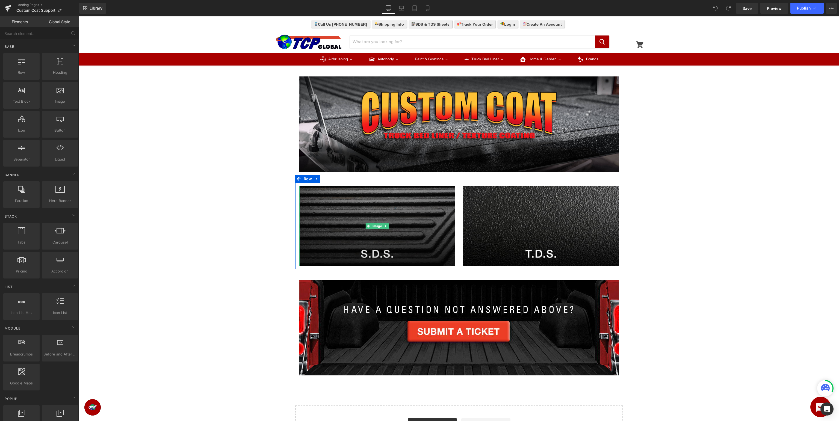
click at [363, 244] on img at bounding box center [377, 226] width 156 height 81
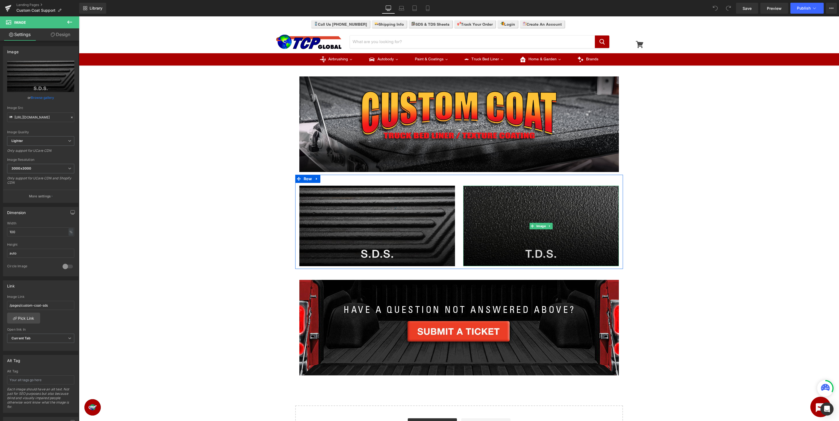
click at [491, 228] on img at bounding box center [541, 226] width 156 height 81
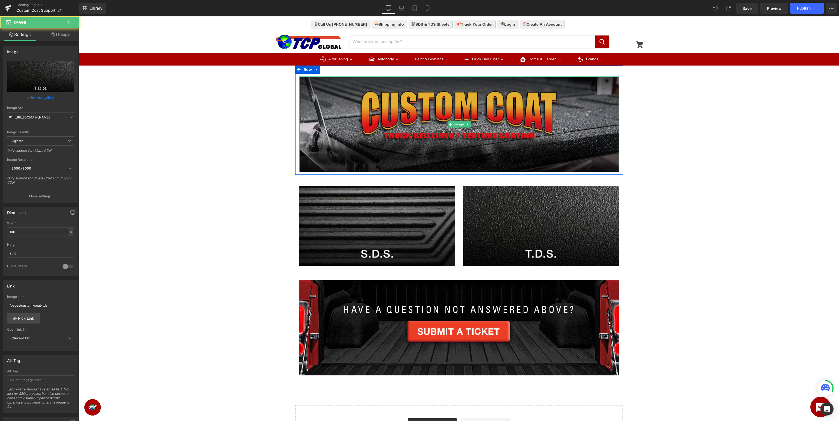
click at [452, 132] on img at bounding box center [459, 124] width 320 height 96
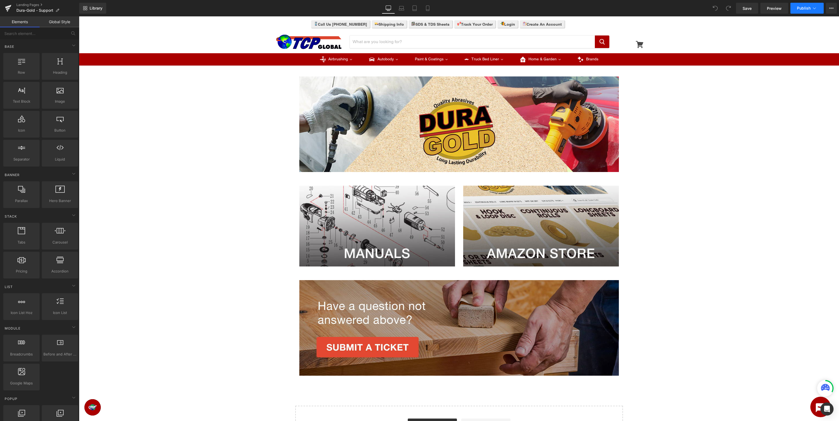
click at [810, 10] on span "Publish" at bounding box center [804, 8] width 14 height 4
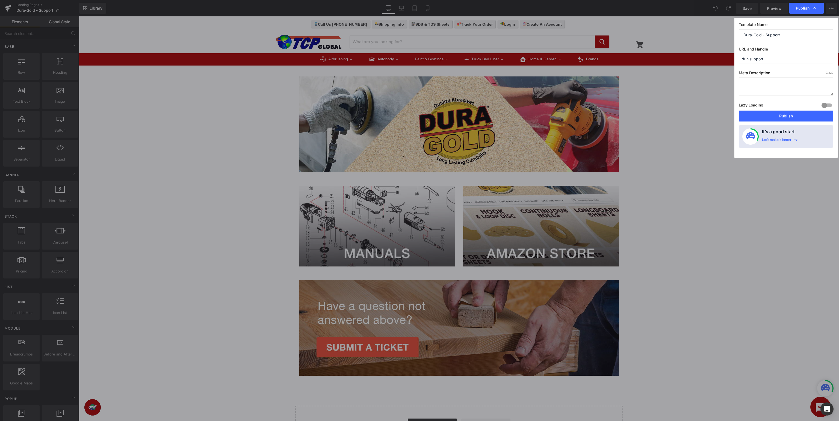
click at [767, 34] on input "Dura-Gold - Support" at bounding box center [786, 34] width 95 height 11
type input "Dura-Gold Support"
click at [785, 114] on button "Publish" at bounding box center [786, 116] width 95 height 11
